Goal: Task Accomplishment & Management: Complete application form

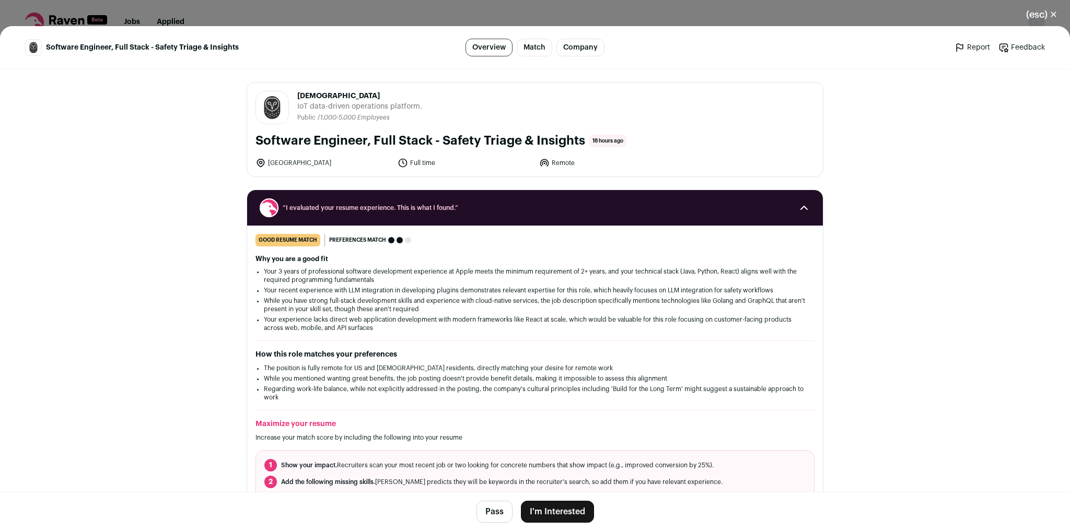
click at [559, 506] on button "I'm Interested" at bounding box center [557, 512] width 73 height 22
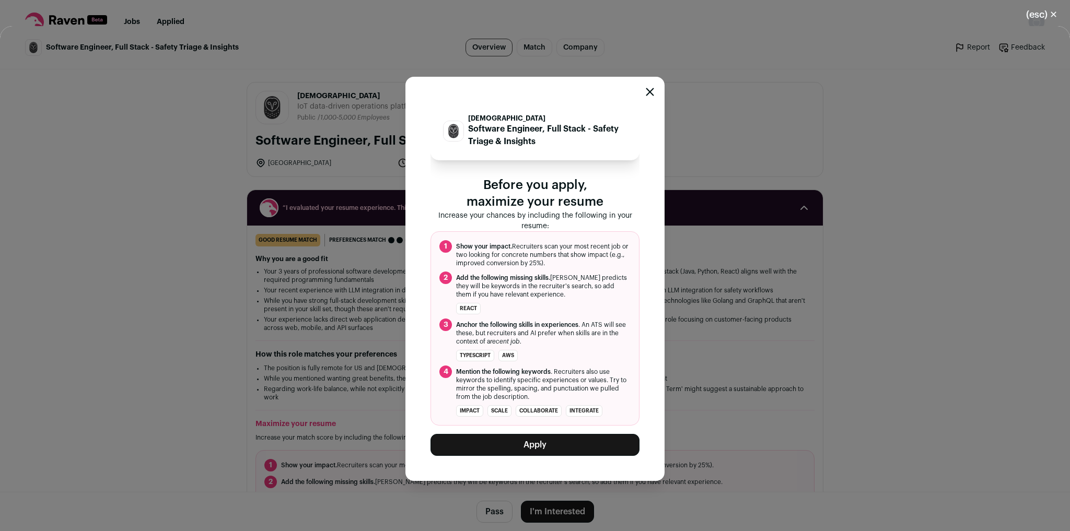
click at [553, 438] on button "Apply" at bounding box center [534, 445] width 209 height 22
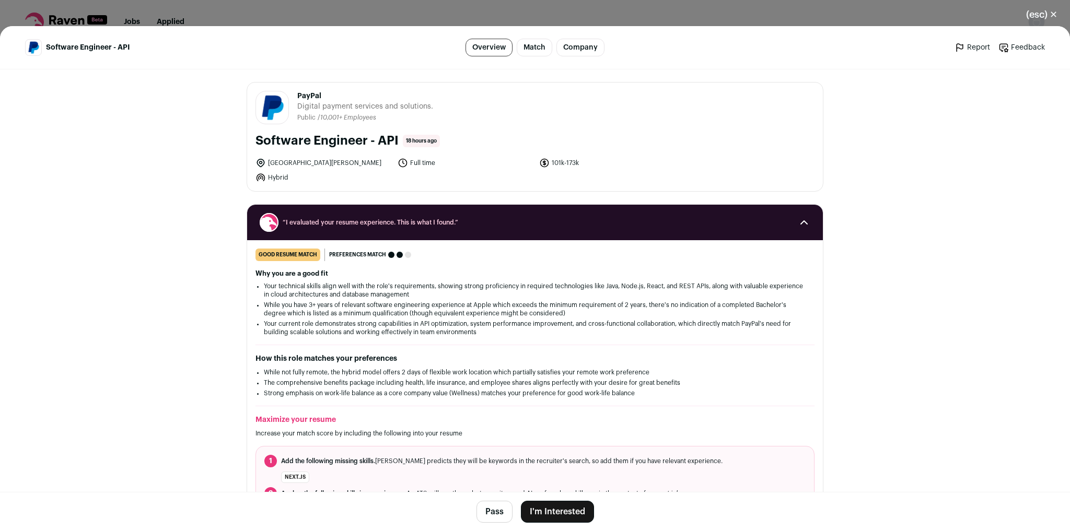
click at [572, 505] on button "I'm Interested" at bounding box center [557, 512] width 73 height 22
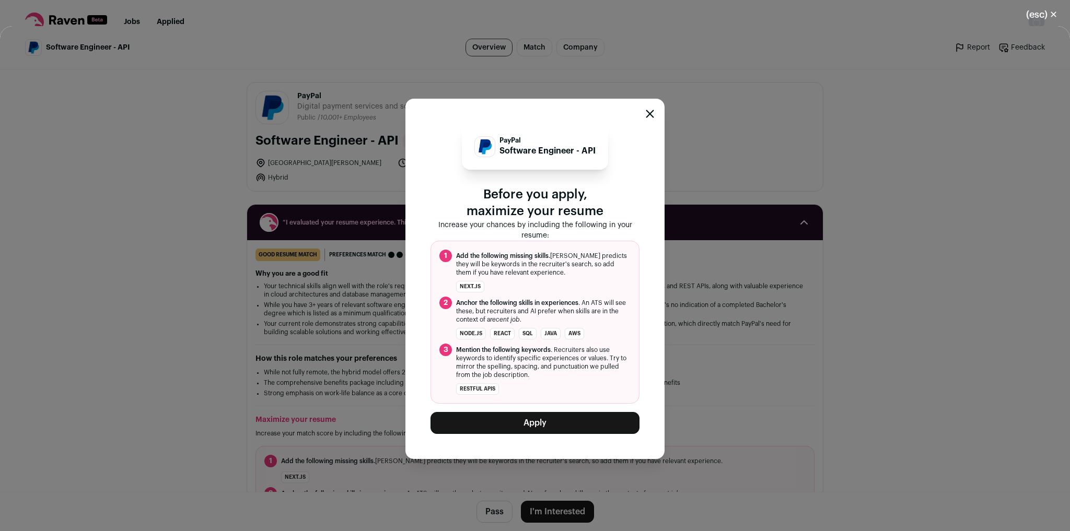
click at [550, 415] on button "Apply" at bounding box center [534, 423] width 209 height 22
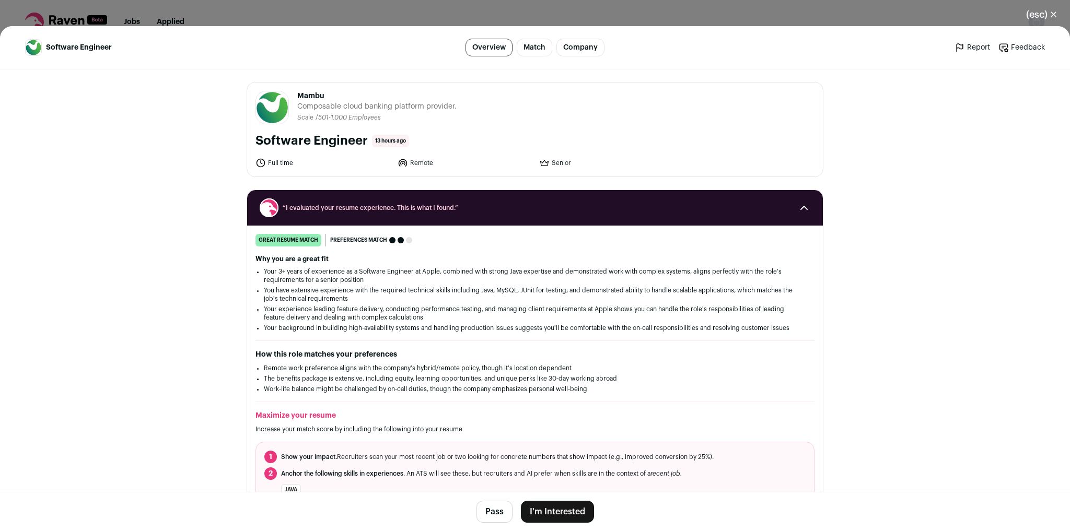
click at [548, 512] on button "I'm Interested" at bounding box center [557, 512] width 73 height 22
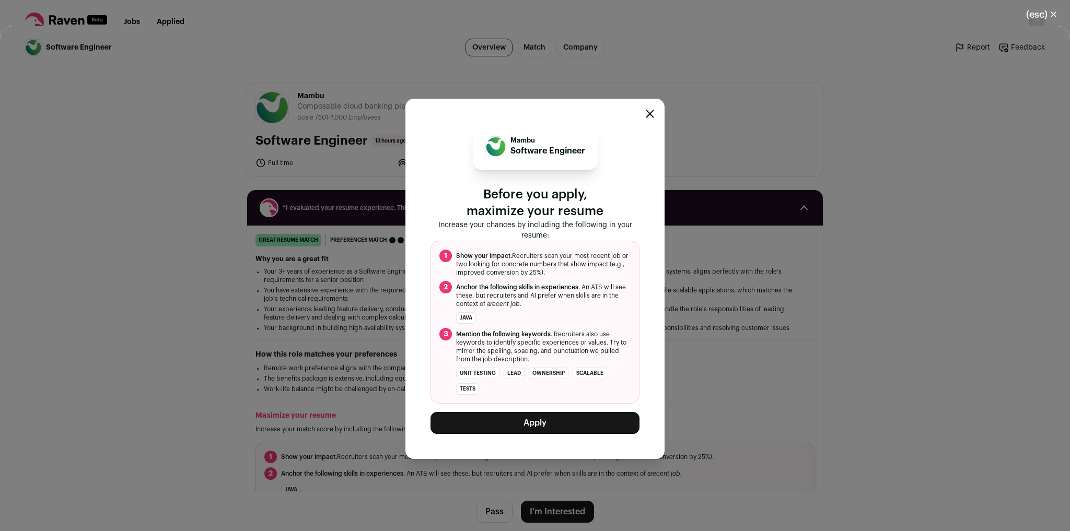
click at [569, 428] on button "Apply" at bounding box center [534, 423] width 209 height 22
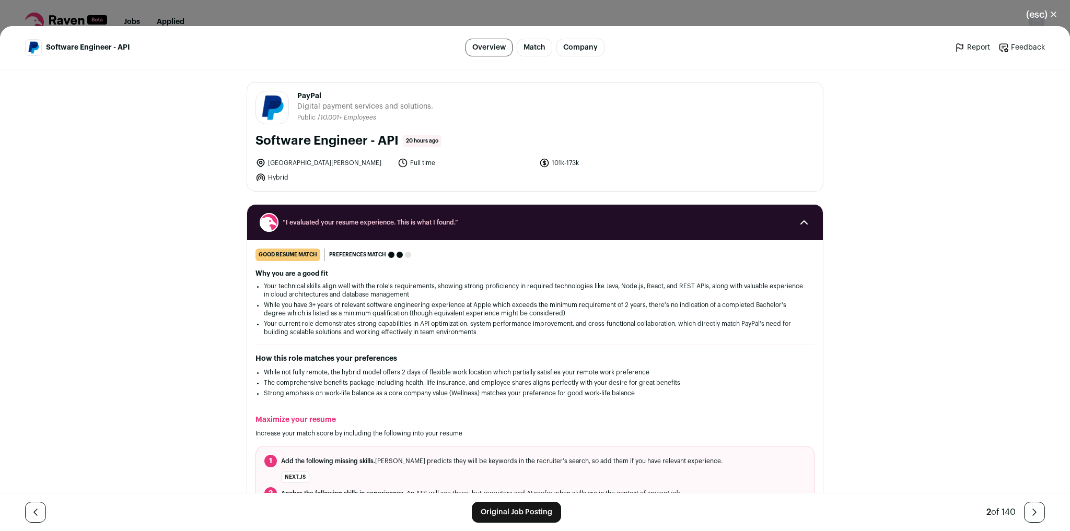
click at [530, 516] on link "Original Job Posting" at bounding box center [516, 512] width 89 height 21
